Goal: Task Accomplishment & Management: Manage account settings

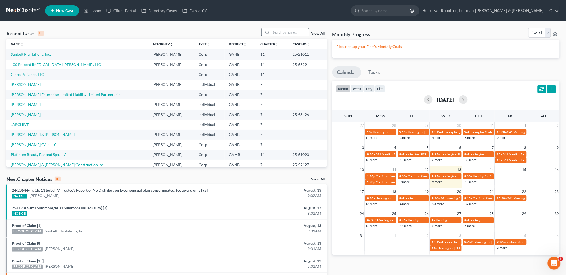
click at [285, 34] on input "search" at bounding box center [290, 32] width 38 height 8
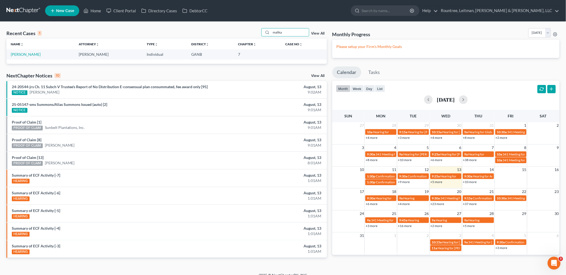
type input "malika"
click at [23, 54] on link "[PERSON_NAME]" at bounding box center [26, 54] width 30 height 5
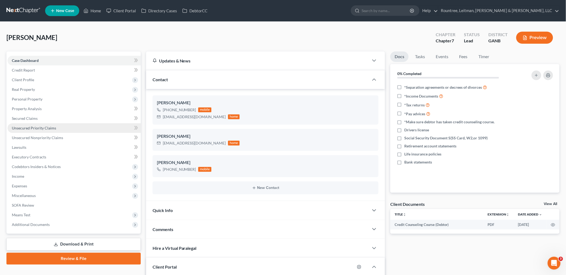
click at [64, 130] on link "Unsecured Priority Claims" at bounding box center [74, 129] width 133 height 10
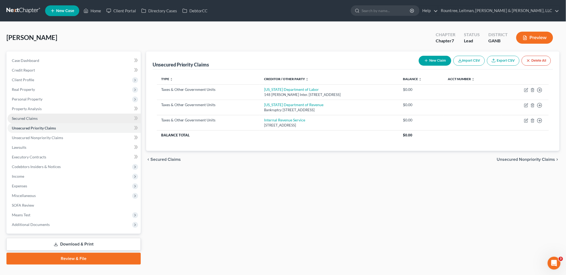
click at [56, 119] on link "Secured Claims" at bounding box center [74, 119] width 133 height 10
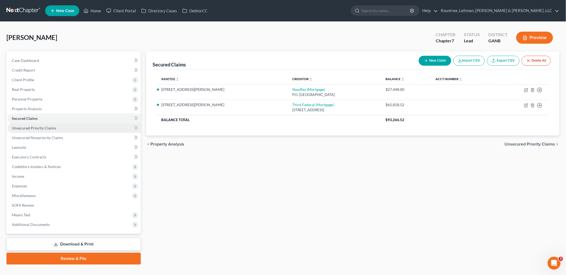
click at [59, 127] on link "Unsecured Priority Claims" at bounding box center [74, 129] width 133 height 10
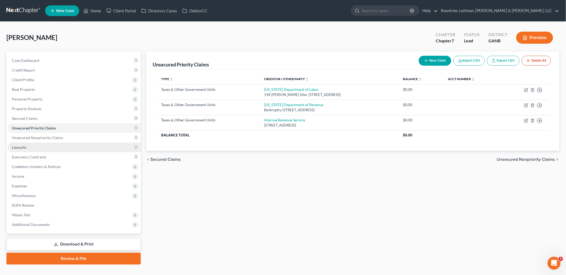
click at [63, 143] on link "Lawsuits" at bounding box center [74, 148] width 133 height 10
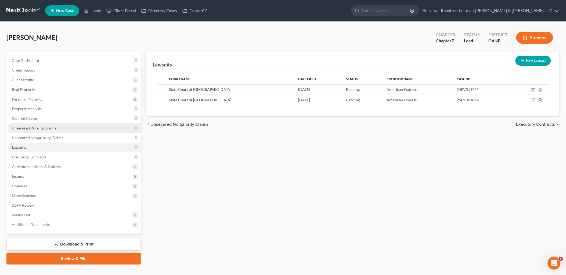
click at [59, 132] on link "Unsecured Priority Claims" at bounding box center [74, 129] width 133 height 10
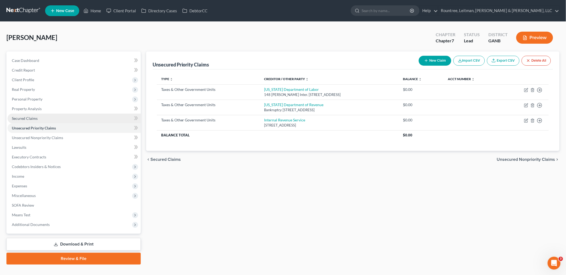
click at [54, 119] on link "Secured Claims" at bounding box center [74, 119] width 133 height 10
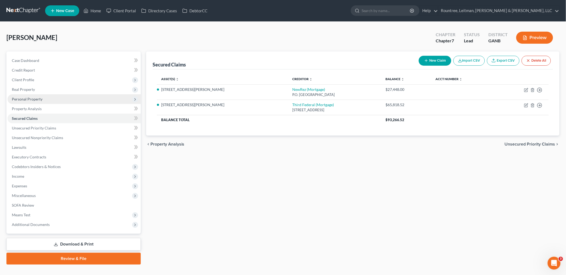
click at [42, 96] on span "Personal Property" at bounding box center [74, 100] width 133 height 10
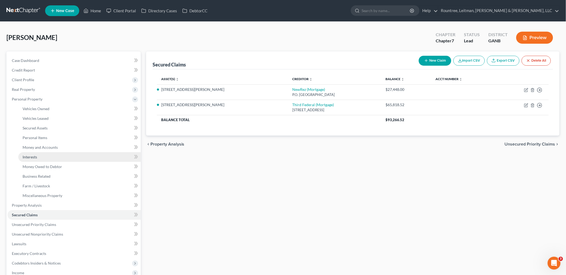
click at [42, 154] on link "Interests" at bounding box center [79, 158] width 122 height 10
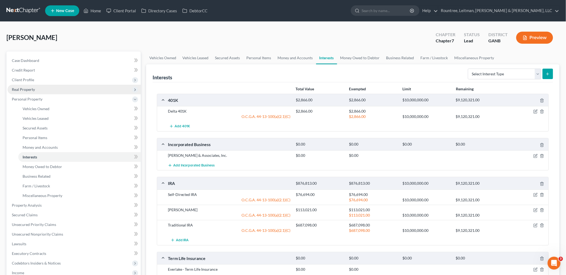
click at [49, 88] on span "Real Property" at bounding box center [74, 90] width 133 height 10
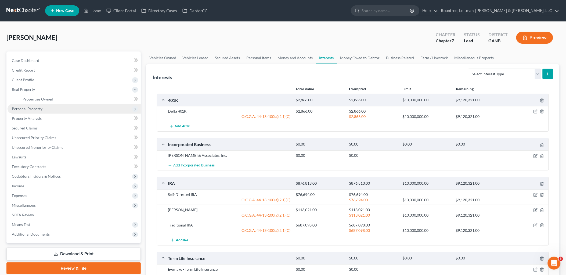
click at [34, 113] on span "Personal Property" at bounding box center [74, 109] width 133 height 10
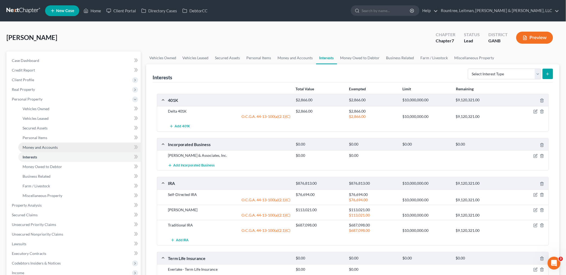
click at [51, 150] on link "Money and Accounts" at bounding box center [79, 148] width 122 height 10
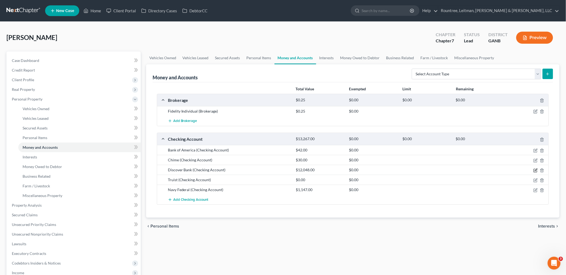
click at [534, 171] on icon "button" at bounding box center [535, 170] width 3 height 3
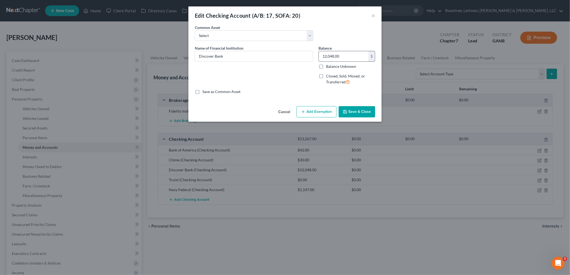
click at [347, 58] on input "12,048.00" at bounding box center [344, 56] width 50 height 10
type input "921.20"
click at [363, 110] on button "Save & Close" at bounding box center [357, 111] width 37 height 11
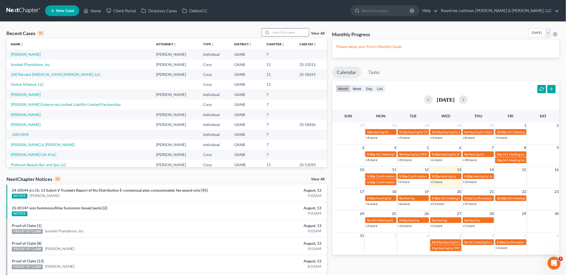
click at [291, 33] on input "search" at bounding box center [290, 32] width 38 height 8
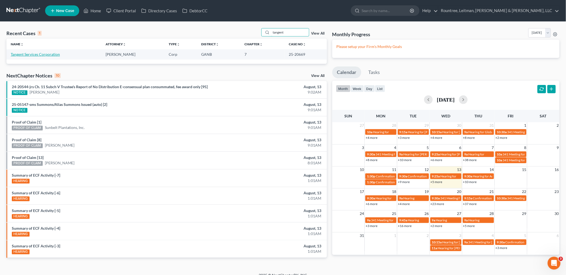
type input "tangent"
click at [44, 55] on link "Tangent Services Corporation" at bounding box center [35, 54] width 49 height 5
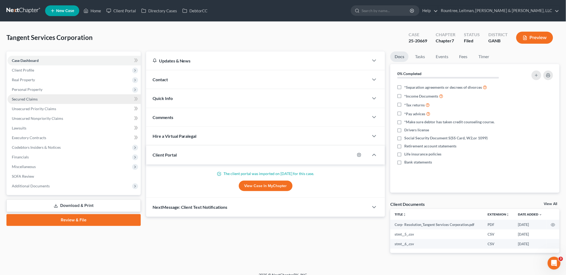
click at [54, 100] on link "Secured Claims" at bounding box center [74, 100] width 133 height 10
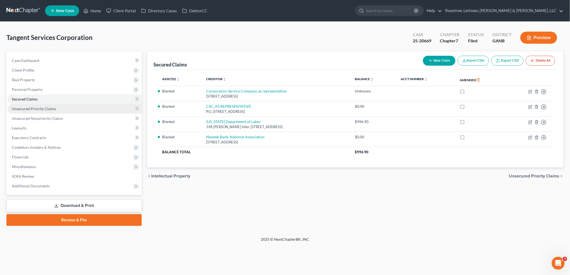
click at [54, 108] on span "Unsecured Priority Claims" at bounding box center [34, 109] width 44 height 5
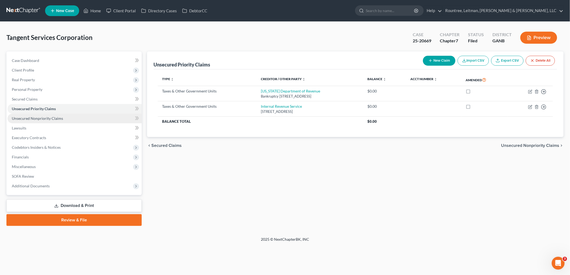
click at [55, 118] on span "Unsecured Nonpriority Claims" at bounding box center [37, 118] width 51 height 5
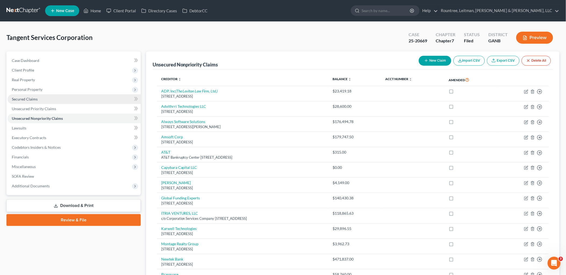
click at [57, 98] on link "Secured Claims" at bounding box center [74, 100] width 133 height 10
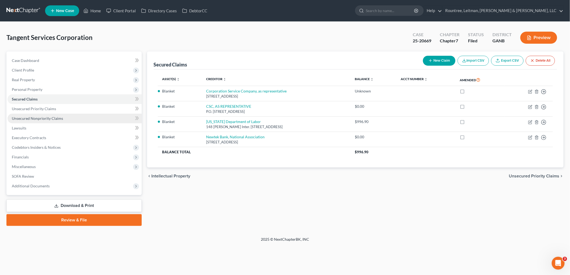
click at [60, 118] on span "Unsecured Nonpriority Claims" at bounding box center [37, 118] width 51 height 5
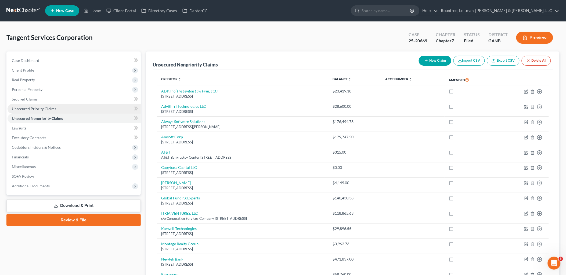
click at [56, 109] on link "Unsecured Priority Claims" at bounding box center [74, 109] width 133 height 10
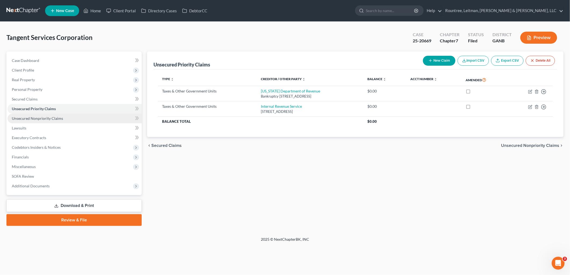
click at [57, 119] on span "Unsecured Nonpriority Claims" at bounding box center [37, 118] width 51 height 5
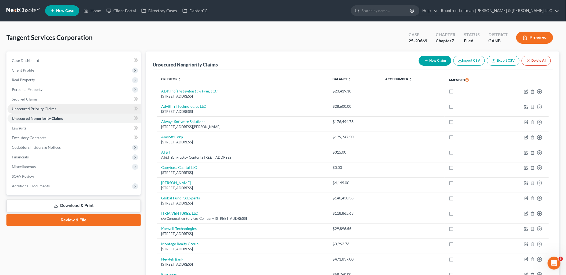
click at [55, 109] on span "Unsecured Priority Claims" at bounding box center [34, 109] width 44 height 5
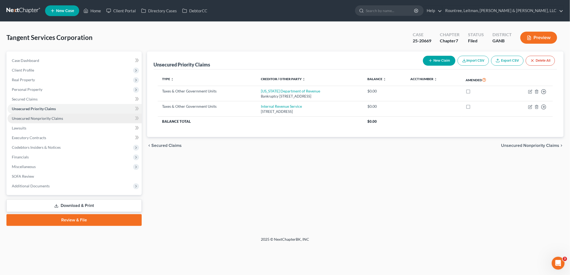
click at [58, 118] on span "Unsecured Nonpriority Claims" at bounding box center [37, 118] width 51 height 5
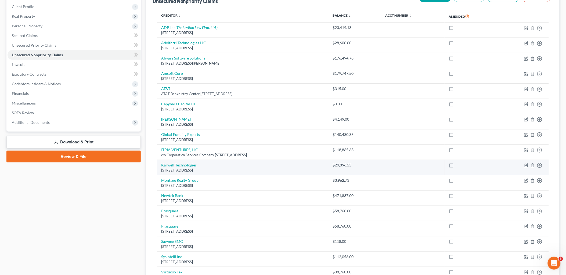
scroll to position [89, 0]
